Goal: Task Accomplishment & Management: Complete application form

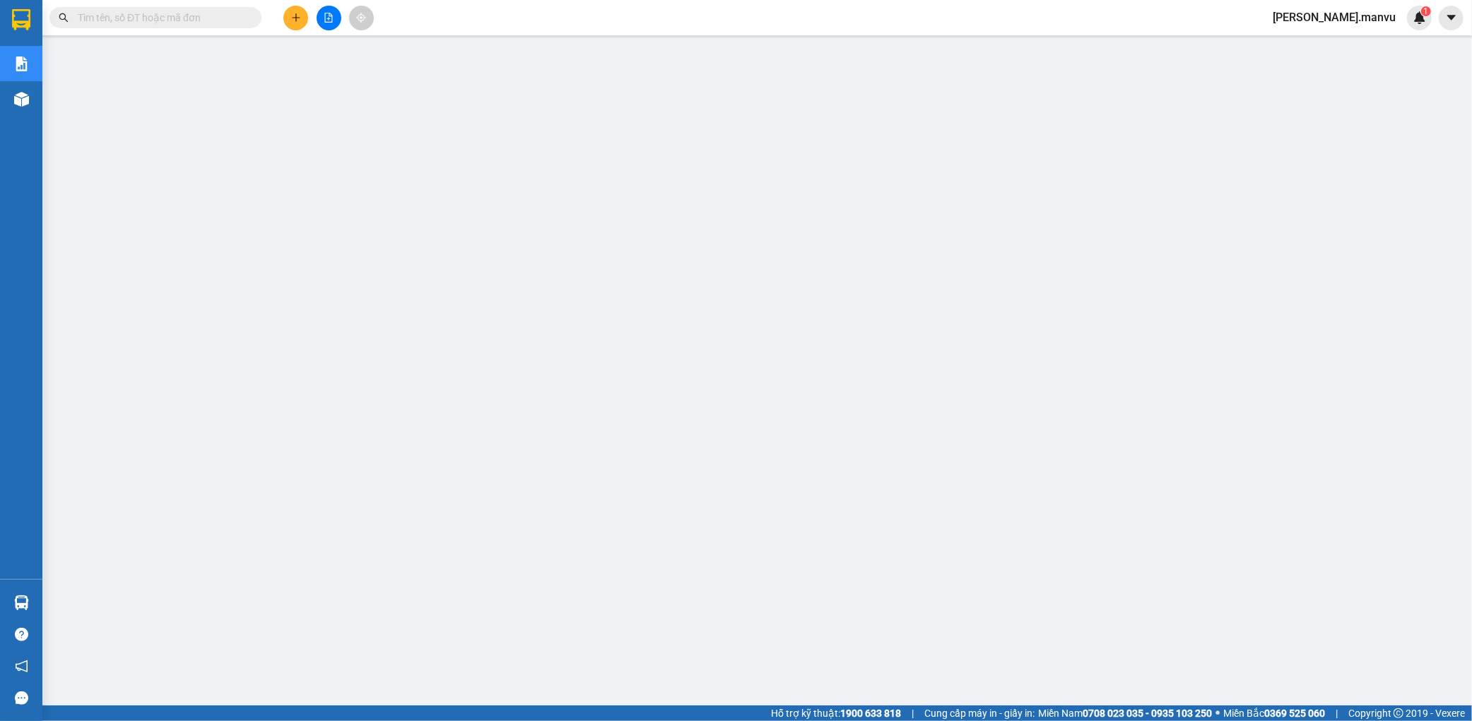
click at [288, 19] on button at bounding box center [295, 18] width 25 height 25
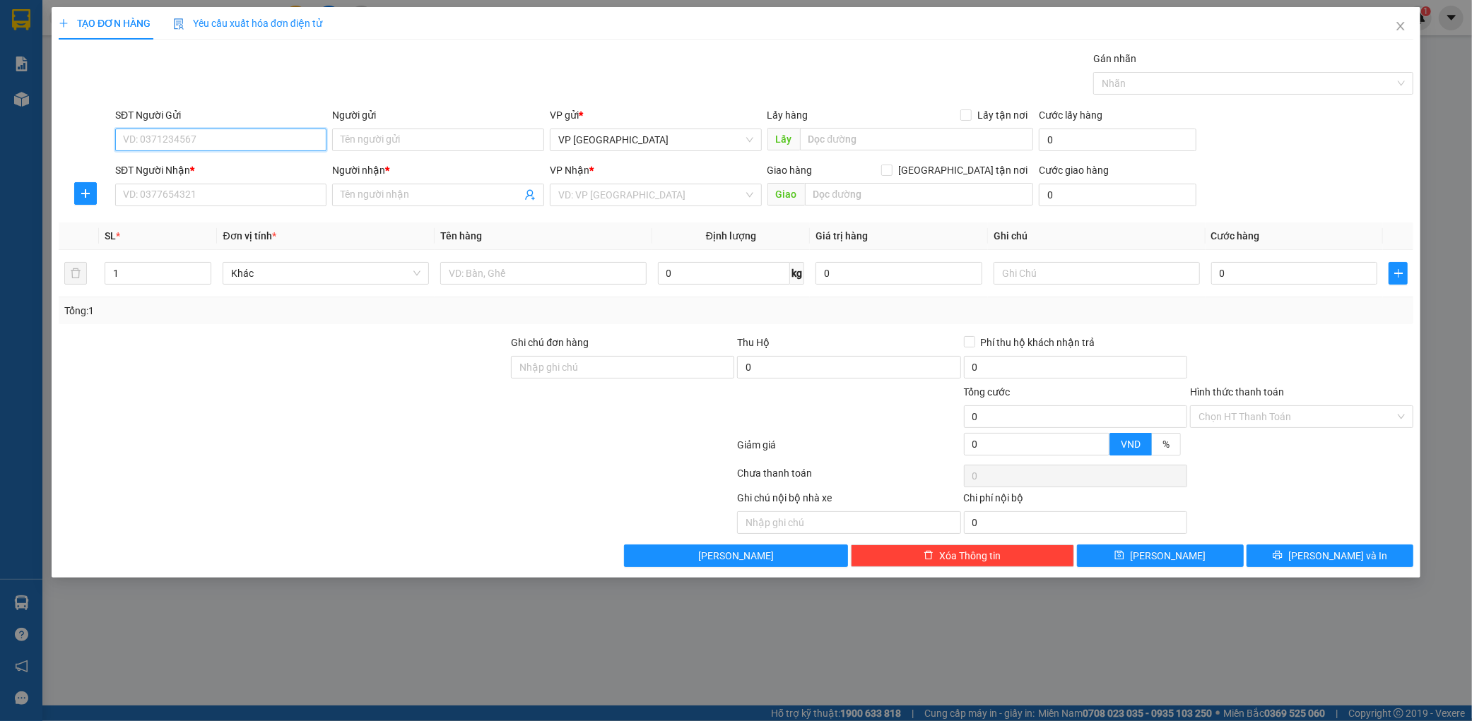
click at [237, 134] on input "SĐT Người Gửi" at bounding box center [221, 140] width 212 height 23
type input "0332355764"
drag, startPoint x: 271, startPoint y: 170, endPoint x: 244, endPoint y: 177, distance: 28.3
click at [264, 170] on div "0332355764 - tri giá ko báo" at bounding box center [221, 168] width 195 height 16
type input "tri giá ko báo"
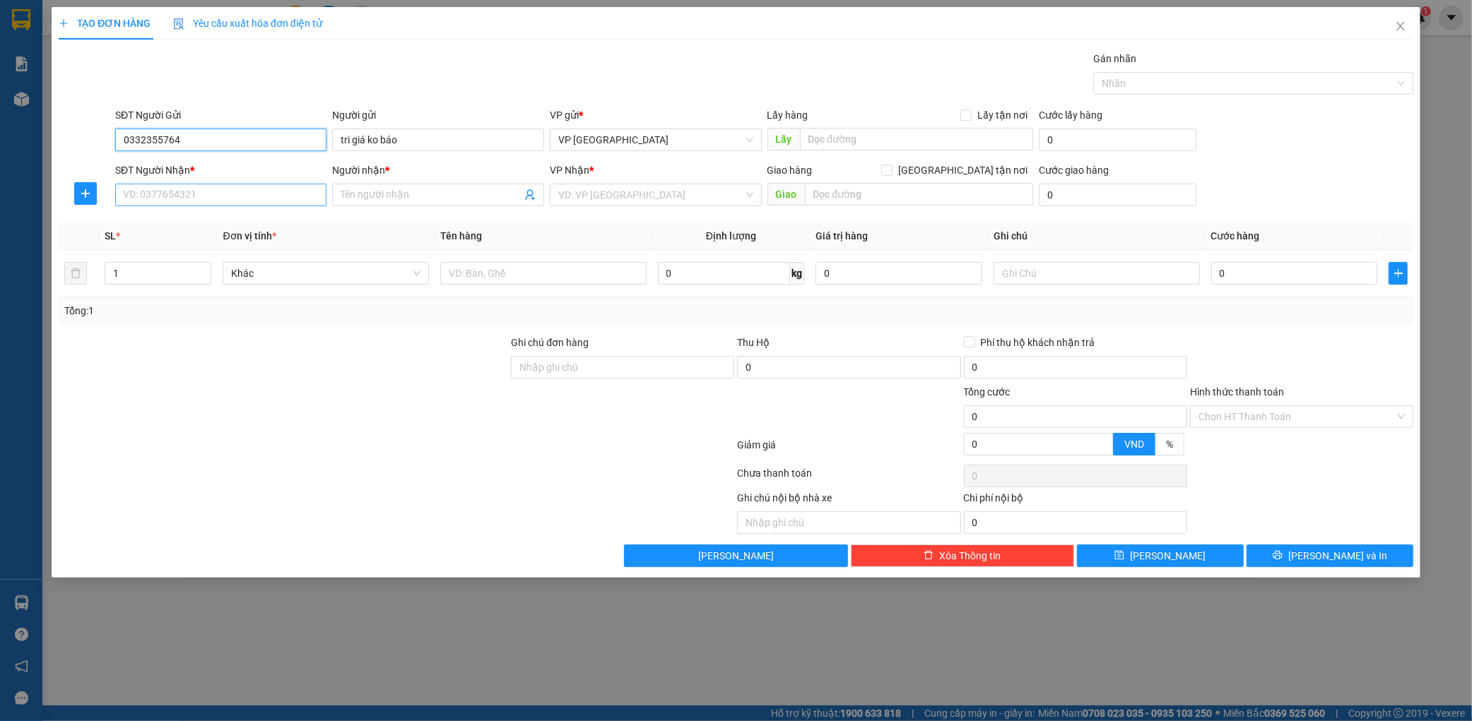
type input "0332355764"
click at [213, 187] on input "SĐT Người Nhận *" at bounding box center [221, 195] width 212 height 23
click at [208, 218] on div "0348005884 - mỹ lệ" at bounding box center [221, 223] width 195 height 16
type input "0348005884"
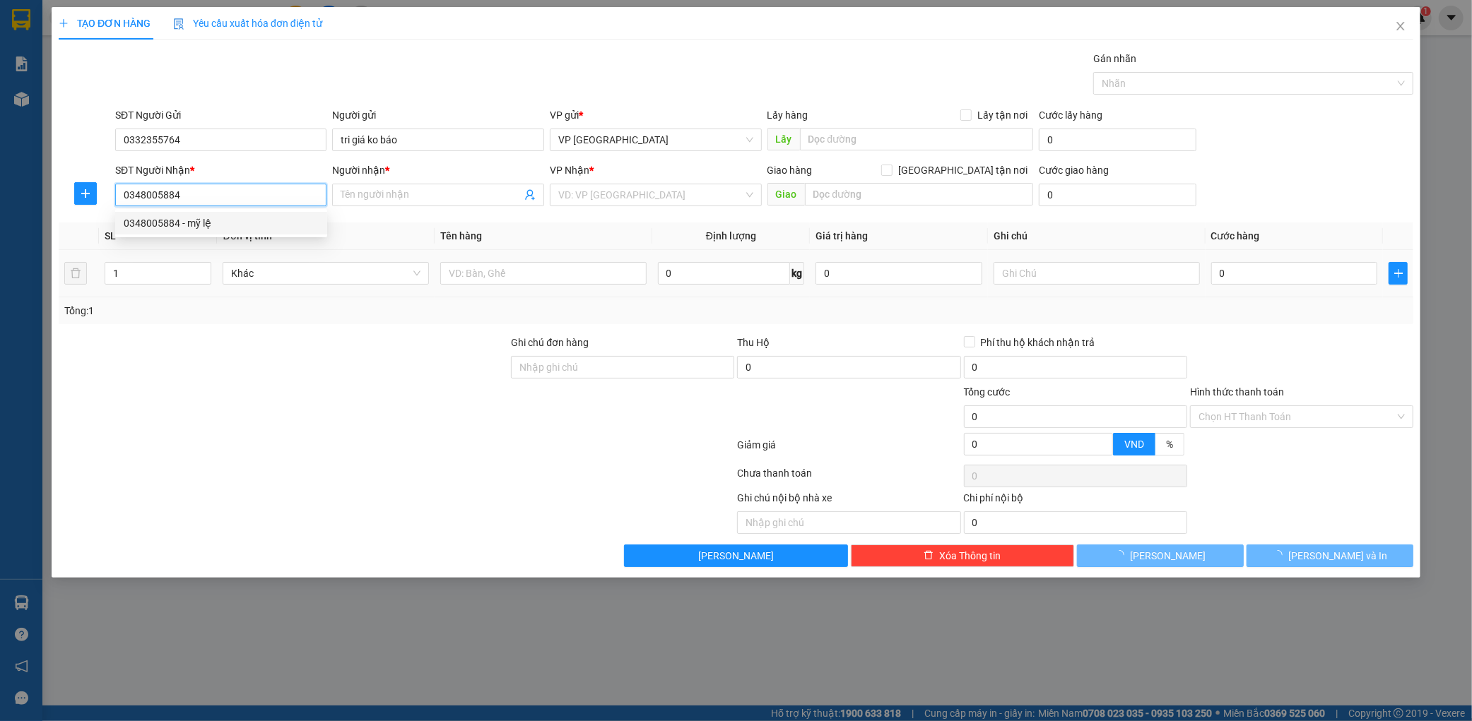
type input "mỹ lệ"
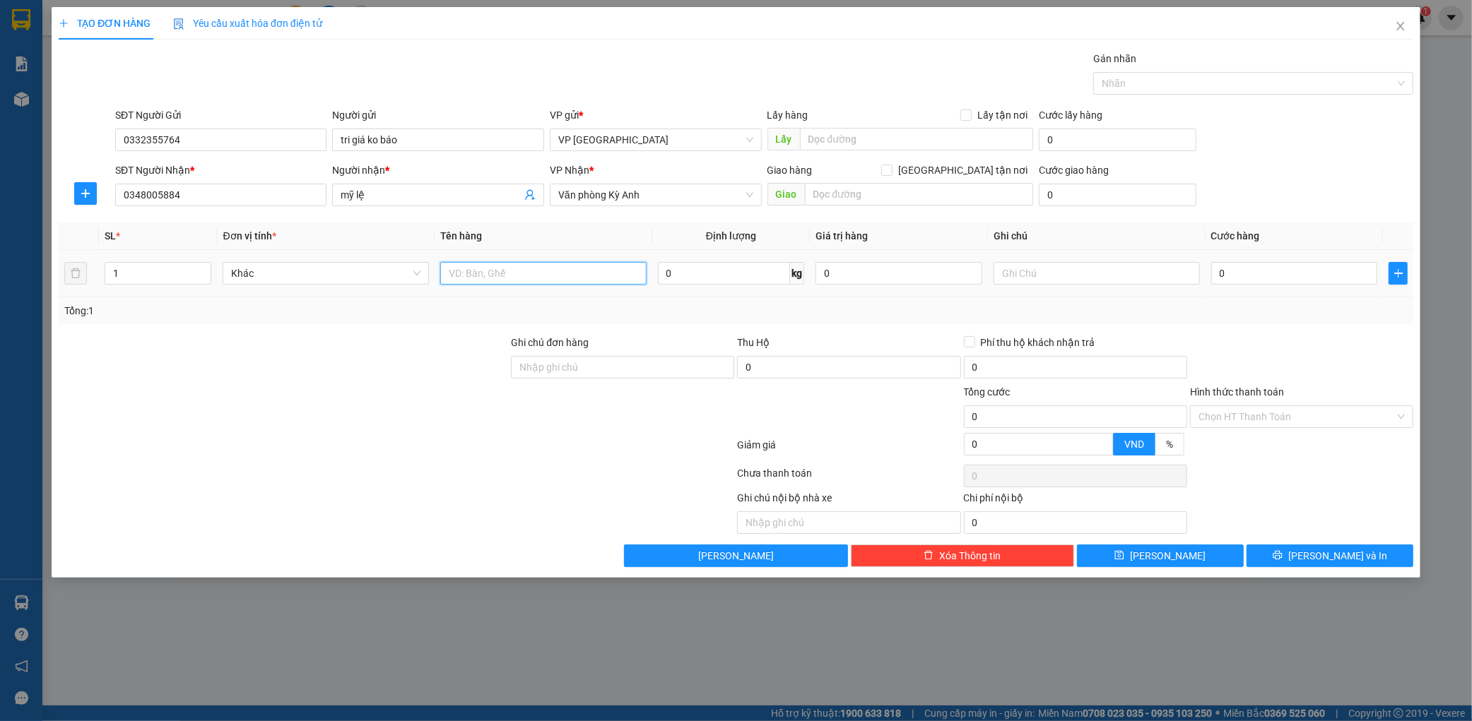
click at [531, 276] on input "text" at bounding box center [543, 273] width 206 height 23
type input "2 thung"
click at [1262, 281] on input "0" at bounding box center [1294, 273] width 167 height 23
type input "001"
type input "1"
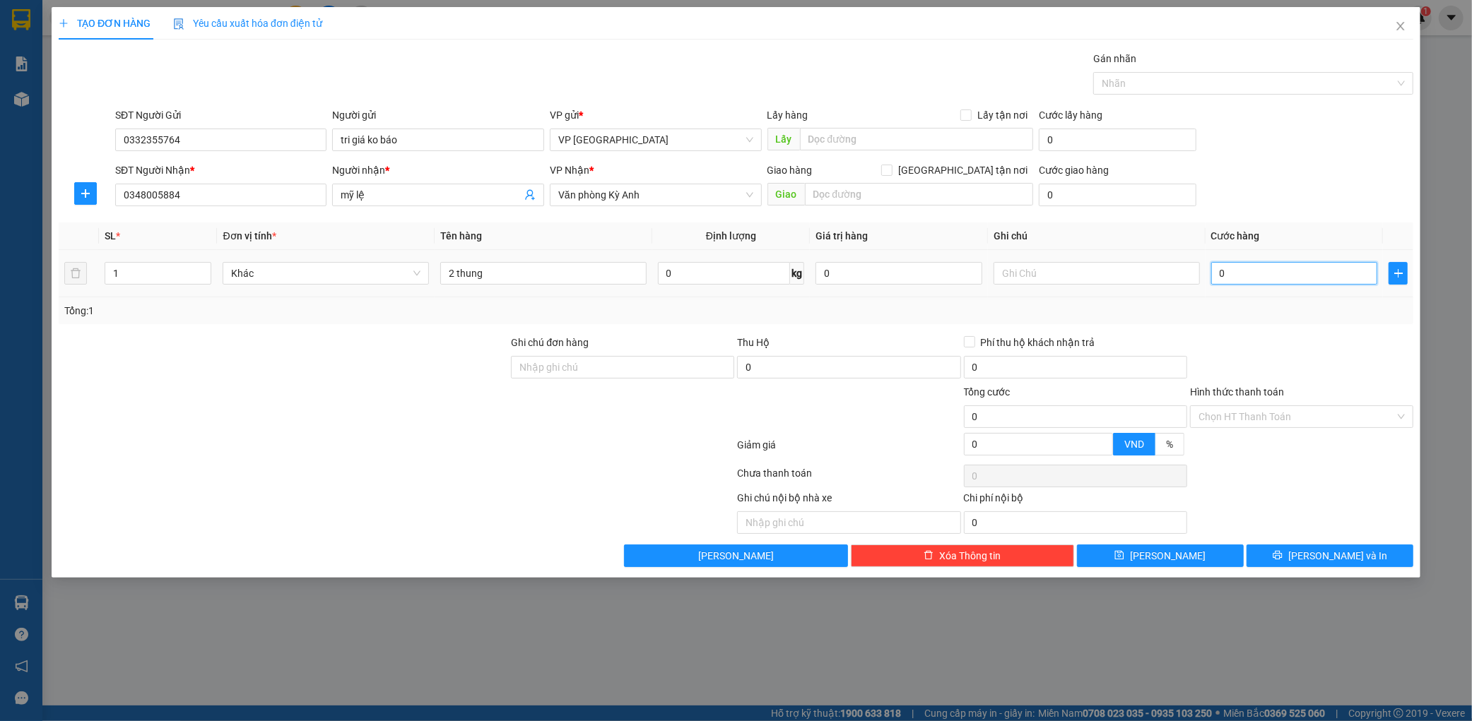
type input "1"
type input "0.015"
type input "15"
type input "00.150"
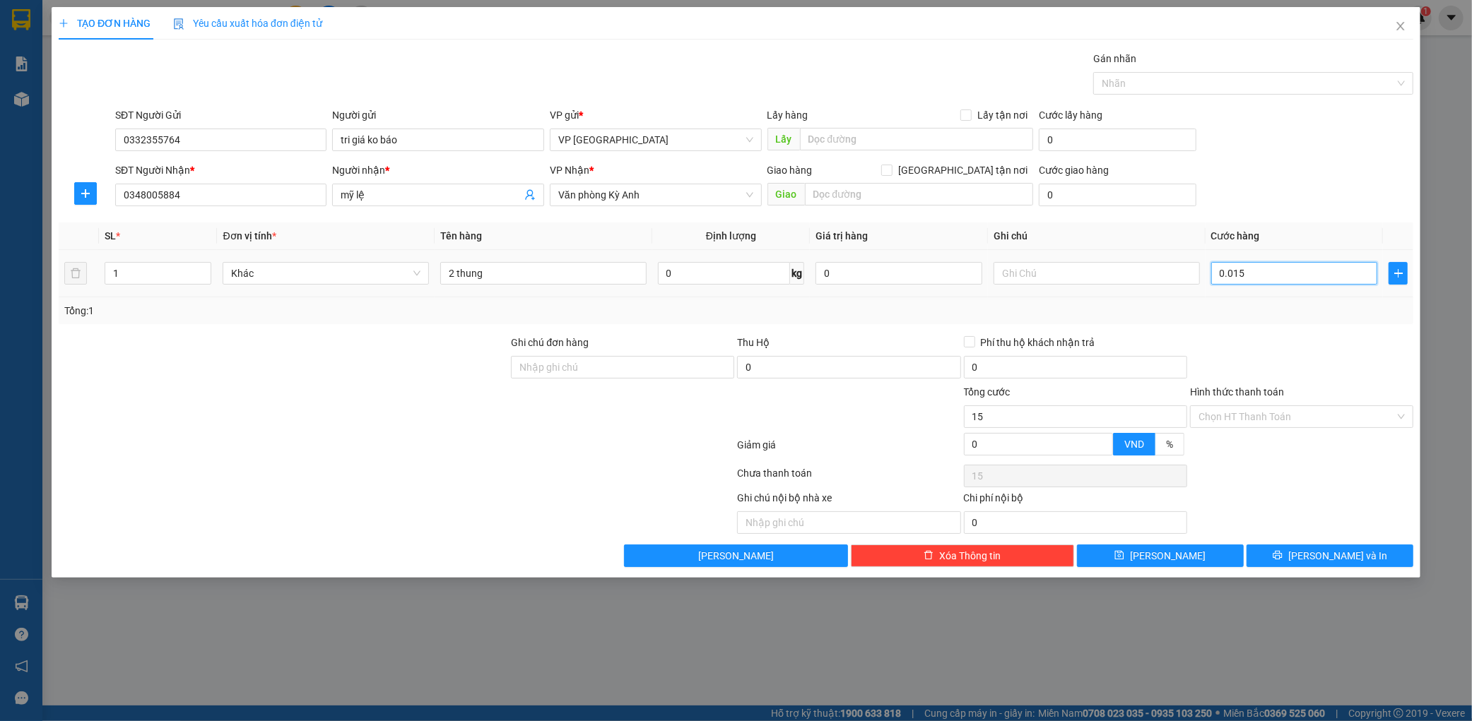
type input "150"
type input "0.001.500"
type input "1.500"
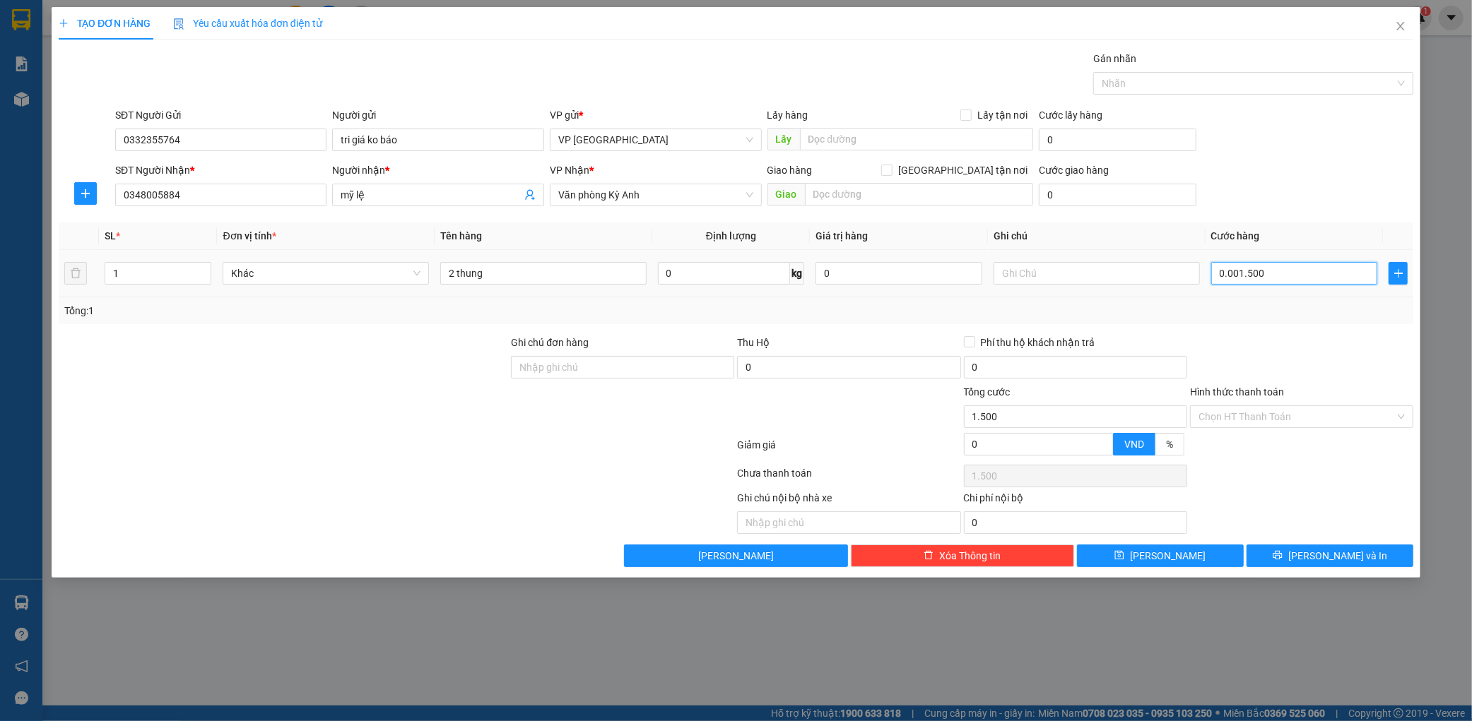
type input "000.015.000"
type input "15.000"
type input "00.000.150.000"
type input "150.000"
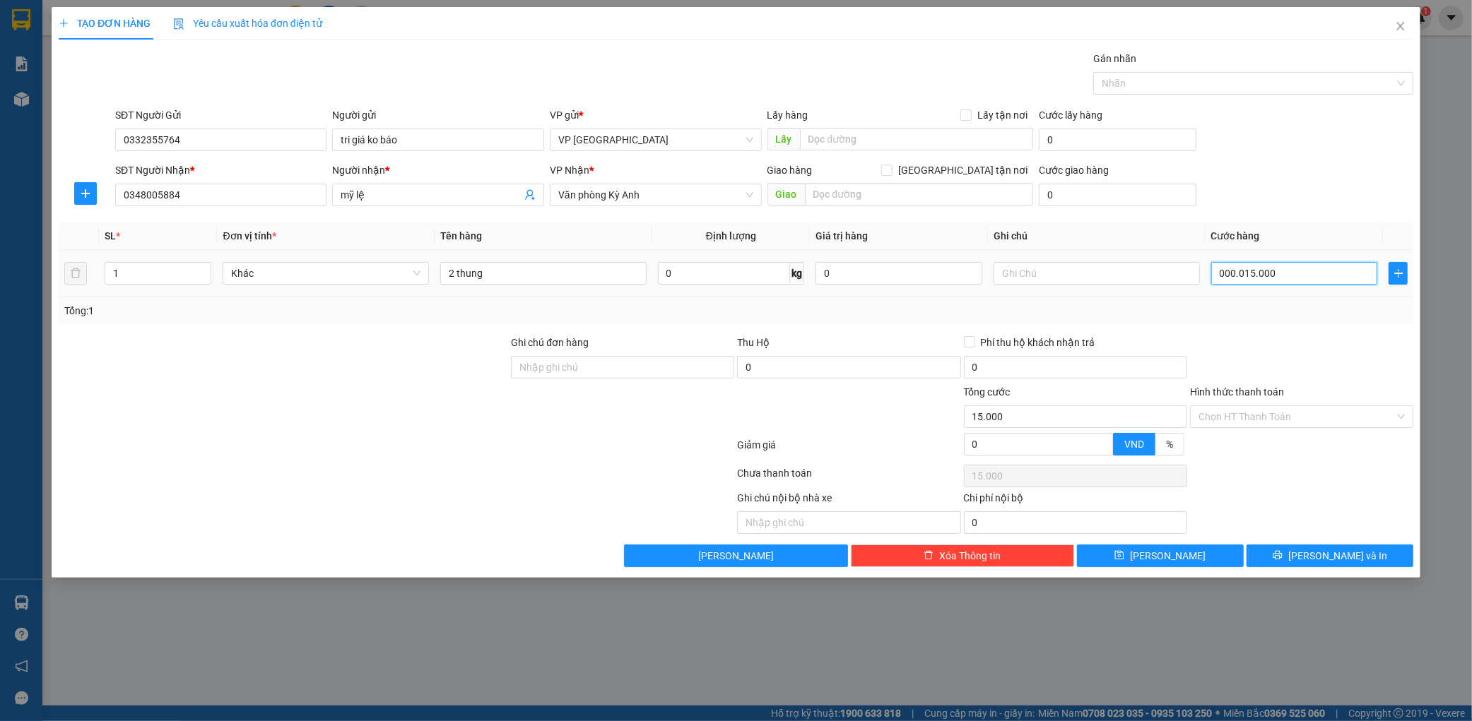
type input "150.000"
drag, startPoint x: 1327, startPoint y: 227, endPoint x: 1265, endPoint y: 341, distance: 129.0
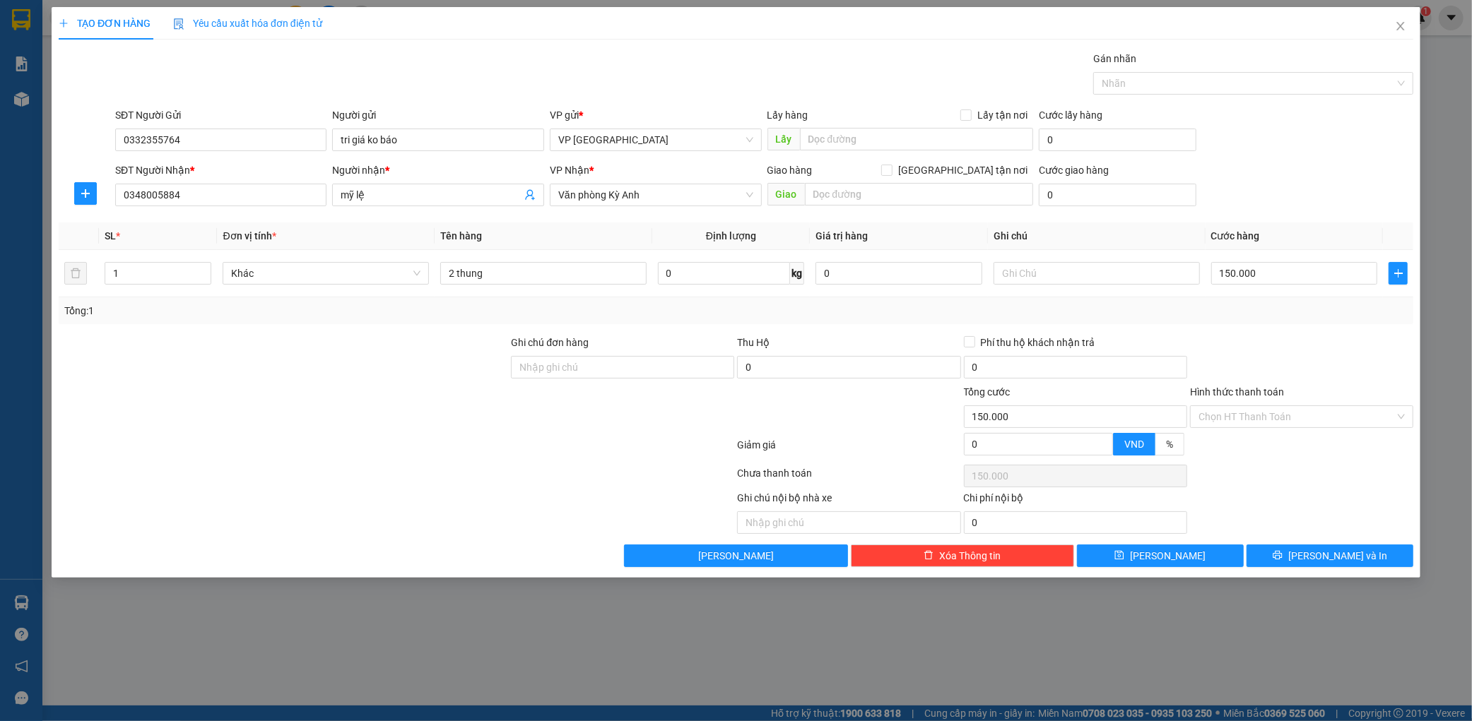
click at [1327, 227] on th "Cước hàng" at bounding box center [1294, 237] width 178 height 28
click at [1355, 560] on span "[PERSON_NAME] và In" at bounding box center [1337, 556] width 99 height 16
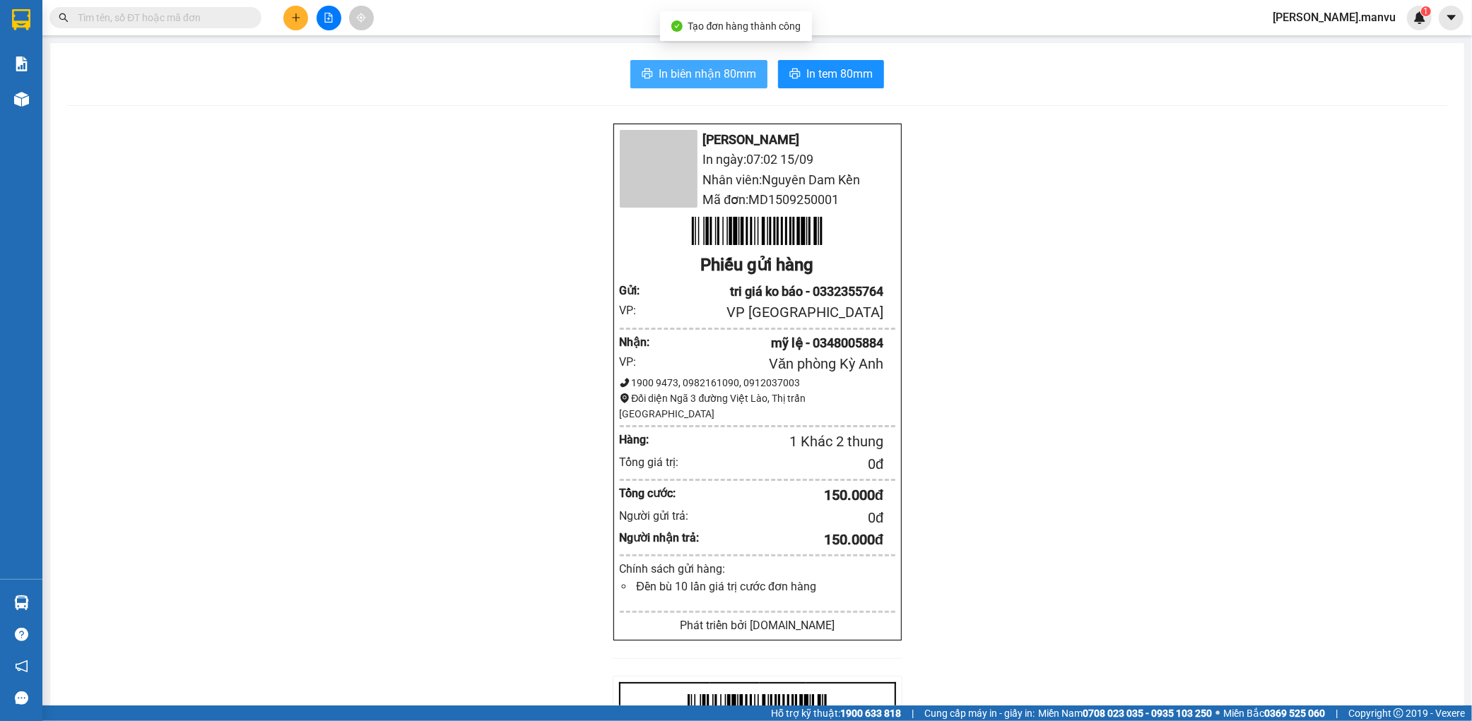
click at [714, 76] on span "In biên nhận 80mm" at bounding box center [706, 74] width 97 height 18
